Goal: Task Accomplishment & Management: Manage account settings

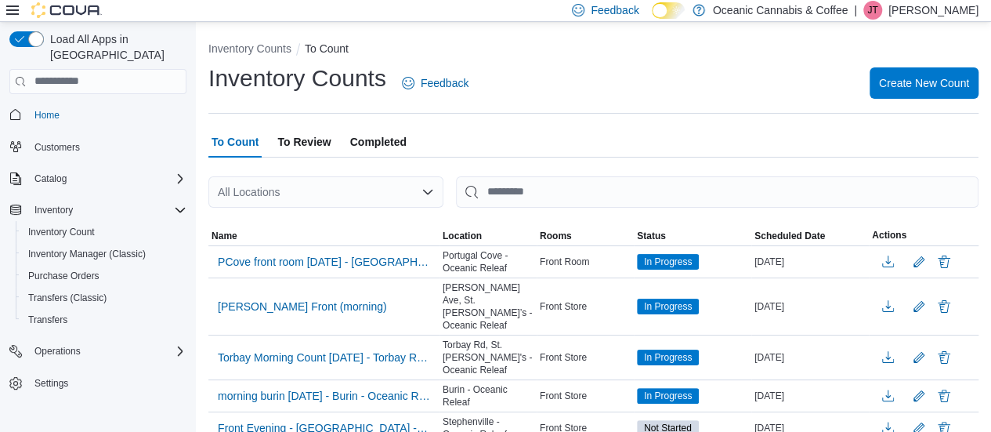
click at [958, 11] on p "Jenny Taylor" at bounding box center [933, 10] width 90 height 19
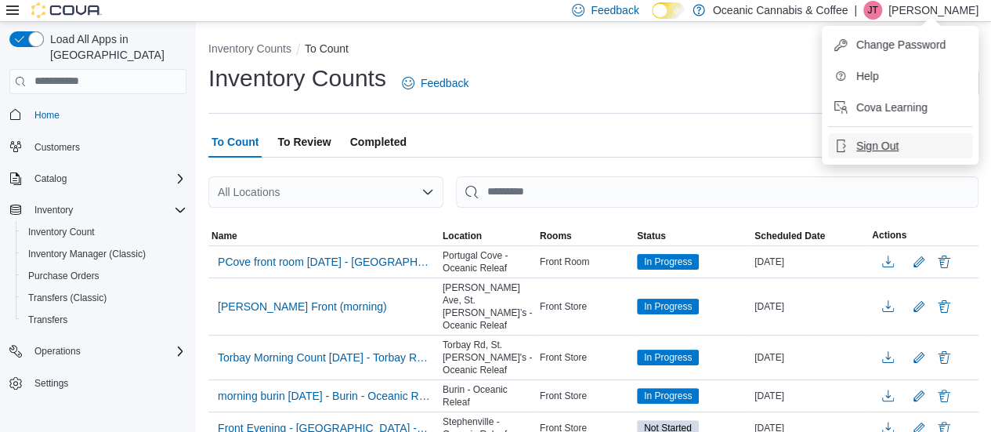
click at [894, 142] on span "Sign Out" at bounding box center [877, 146] width 42 height 16
